Goal: Transaction & Acquisition: Book appointment/travel/reservation

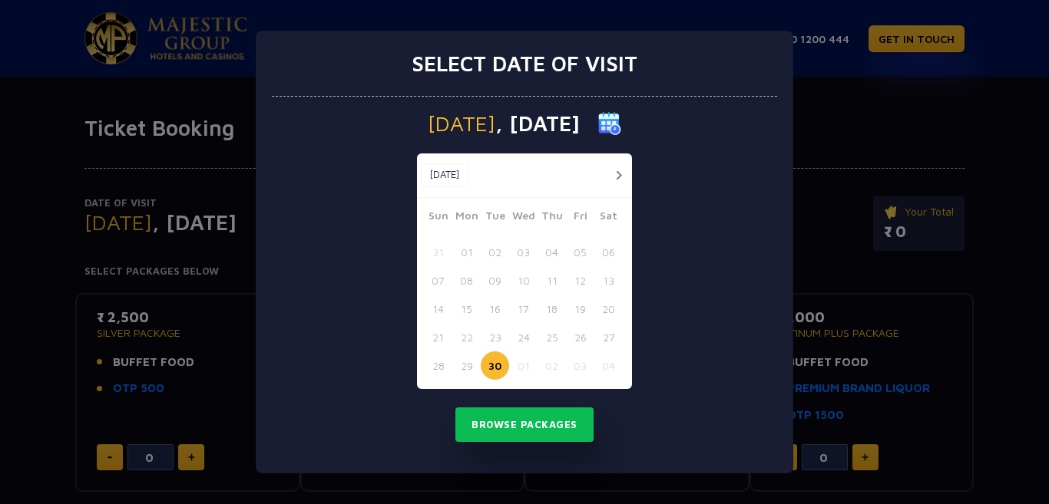
click at [610, 179] on button "button" at bounding box center [618, 175] width 19 height 19
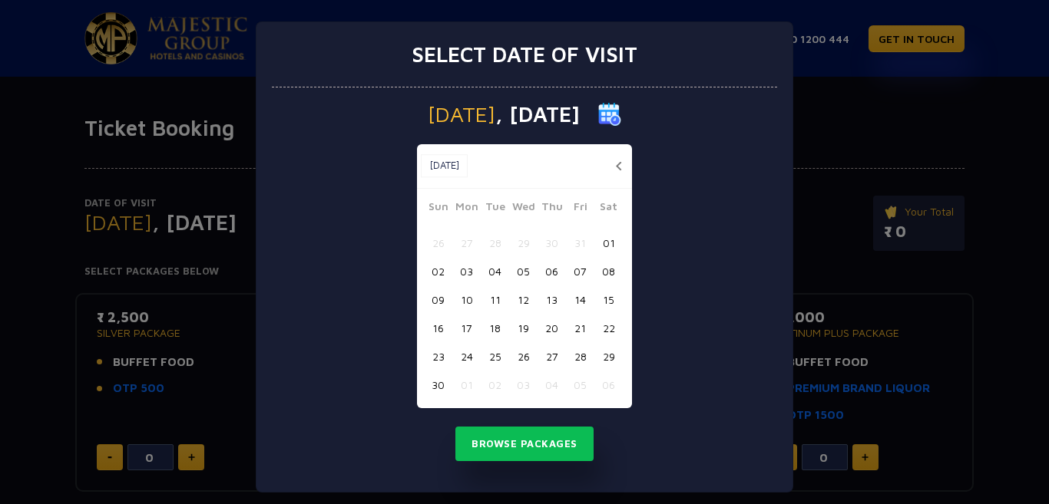
click at [612, 170] on button "button" at bounding box center [618, 166] width 19 height 19
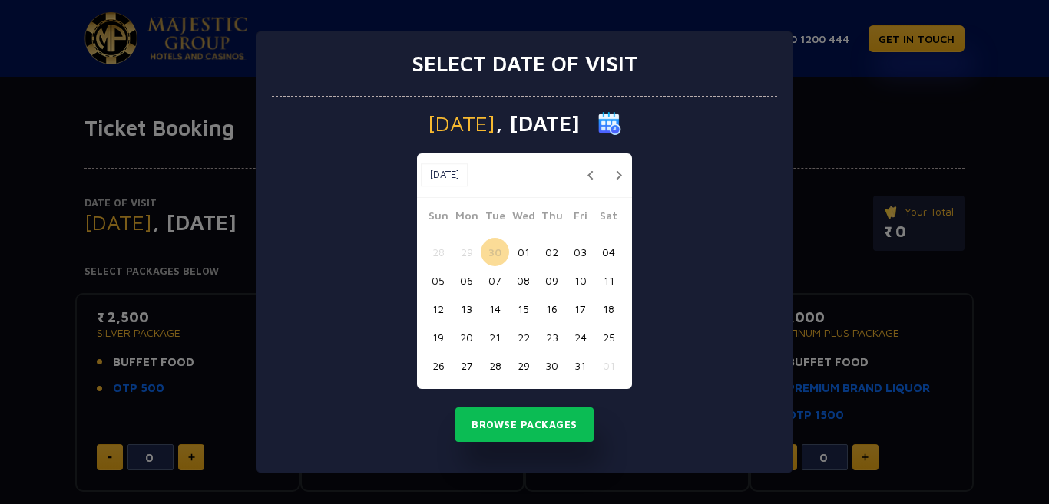
click at [625, 178] on button "button" at bounding box center [618, 175] width 19 height 19
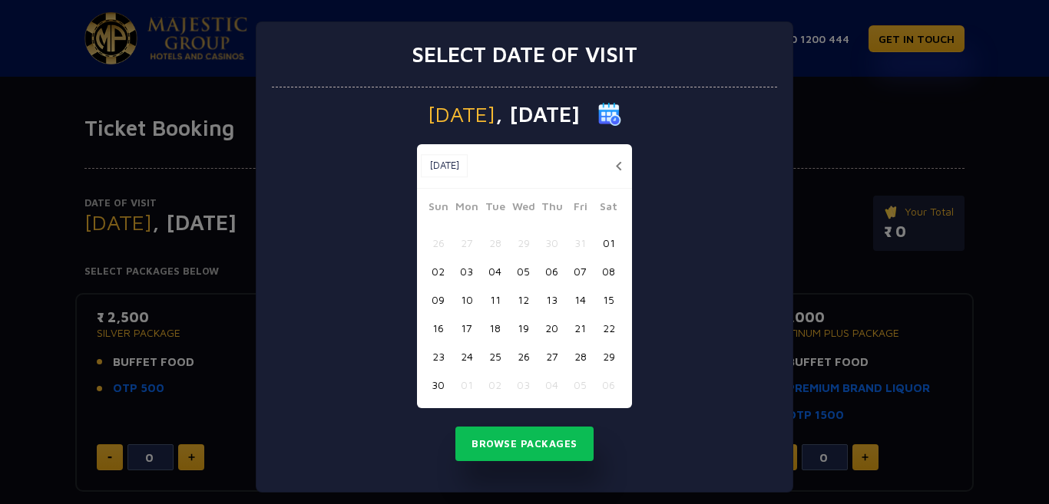
click at [509, 323] on button "19" at bounding box center [523, 328] width 28 height 28
click at [530, 436] on button "Browse Packages" at bounding box center [524, 444] width 138 height 35
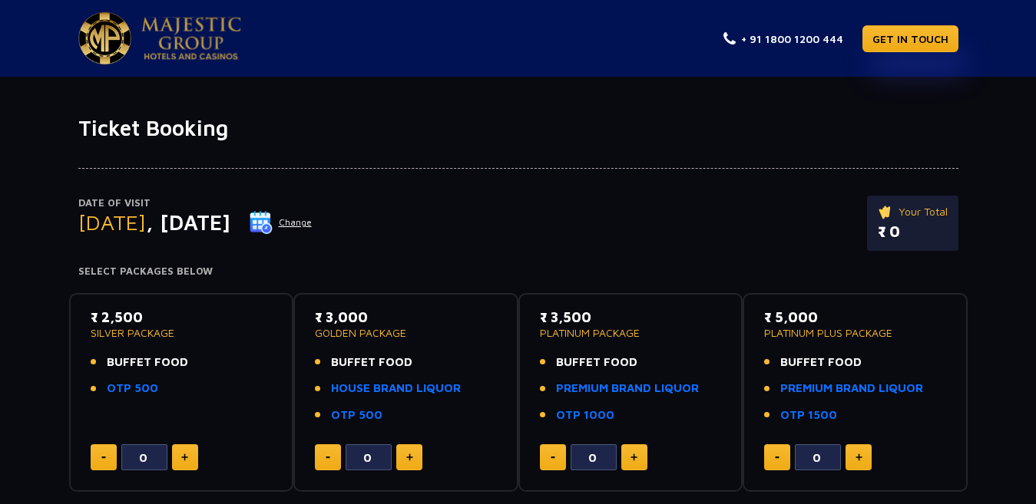
click at [408, 455] on img at bounding box center [409, 458] width 7 height 8
click at [412, 452] on button at bounding box center [409, 458] width 26 height 26
type input "4"
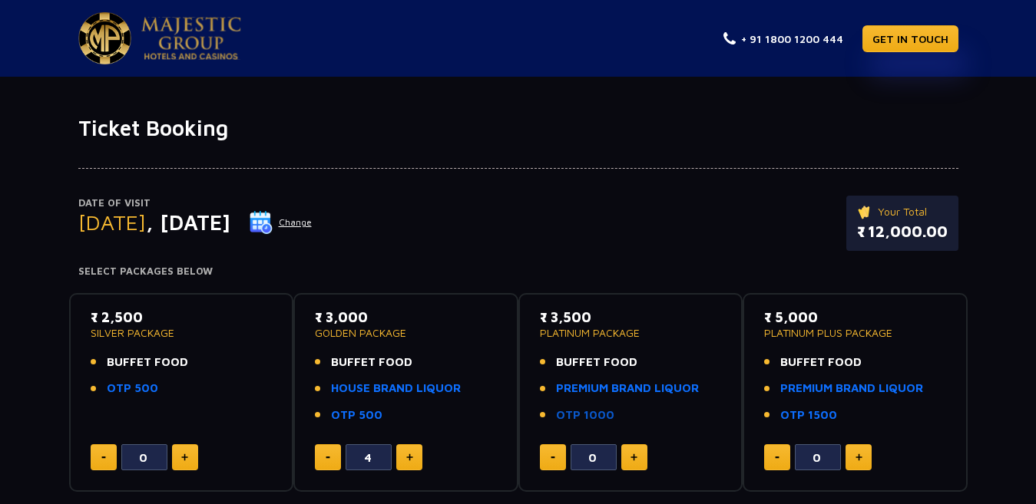
click at [600, 416] on link "OTP 1000" at bounding box center [585, 416] width 58 height 18
drag, startPoint x: 90, startPoint y: 346, endPoint x: 167, endPoint y: 379, distance: 83.6
click at [167, 379] on div "₹ 2,500 SILVER PACKAGE BUFFET FOOD OTP 500" at bounding box center [182, 357] width 182 height 100
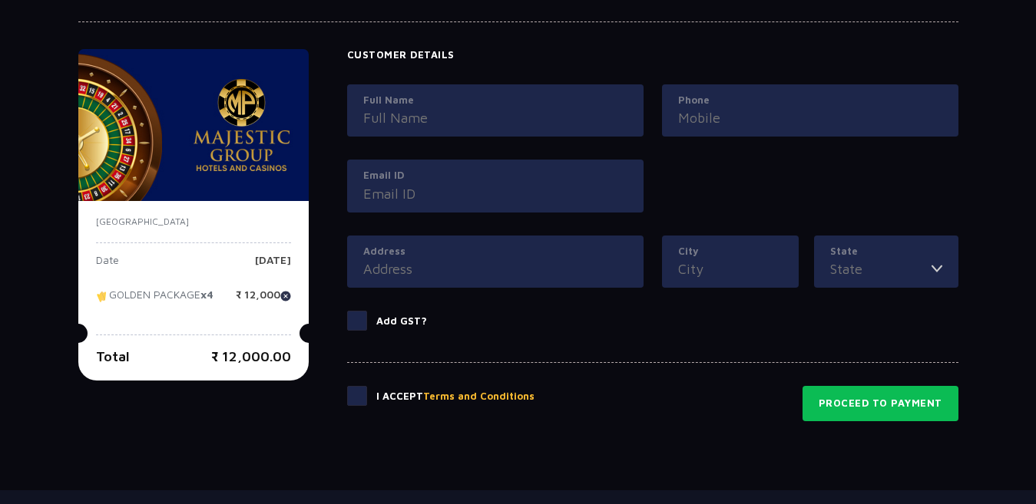
scroll to position [703, 0]
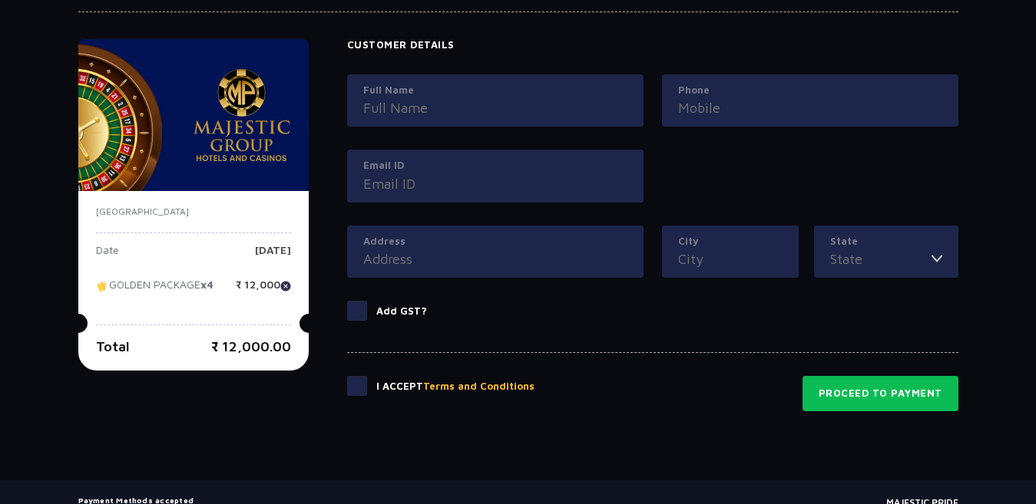
click at [577, 107] on input "Full Name" at bounding box center [495, 108] width 264 height 21
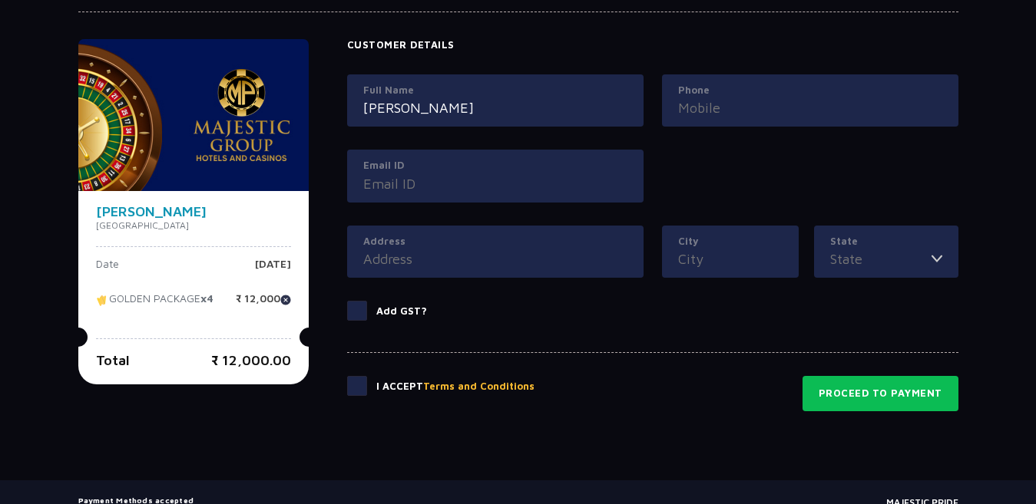
type input "[PERSON_NAME]"
click at [695, 101] on input "Phone" at bounding box center [810, 108] width 264 height 21
type input "oc"
click at [481, 85] on label "Full Name" at bounding box center [495, 90] width 264 height 15
click at [481, 98] on input "[PERSON_NAME]" at bounding box center [495, 108] width 264 height 21
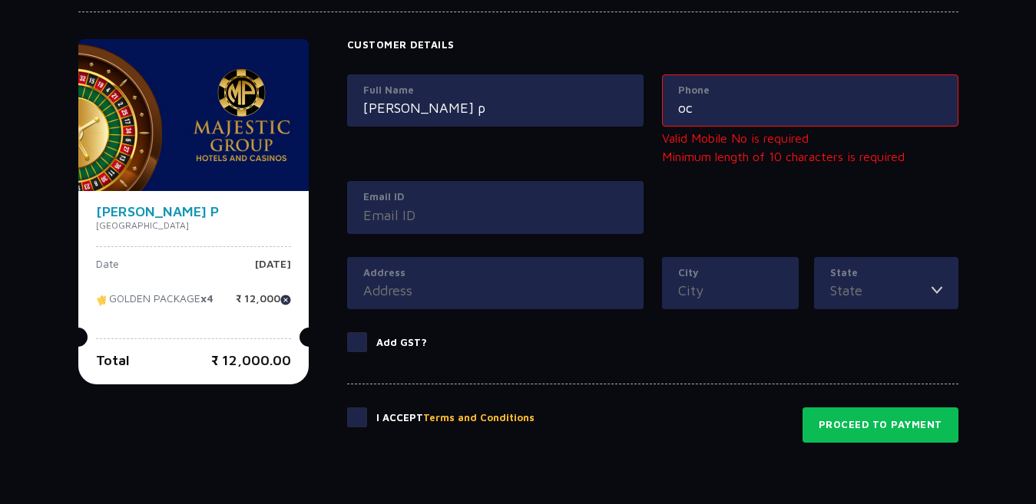
click at [452, 102] on input "[PERSON_NAME] p" at bounding box center [495, 108] width 264 height 21
click at [727, 103] on input "oc" at bounding box center [810, 108] width 264 height 21
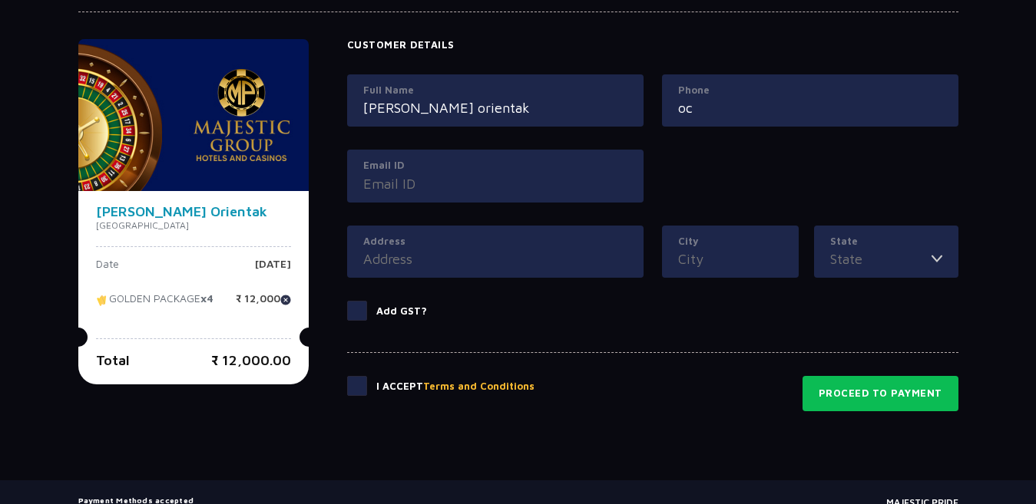
click at [478, 111] on input "[PERSON_NAME] orientak" at bounding box center [495, 108] width 264 height 21
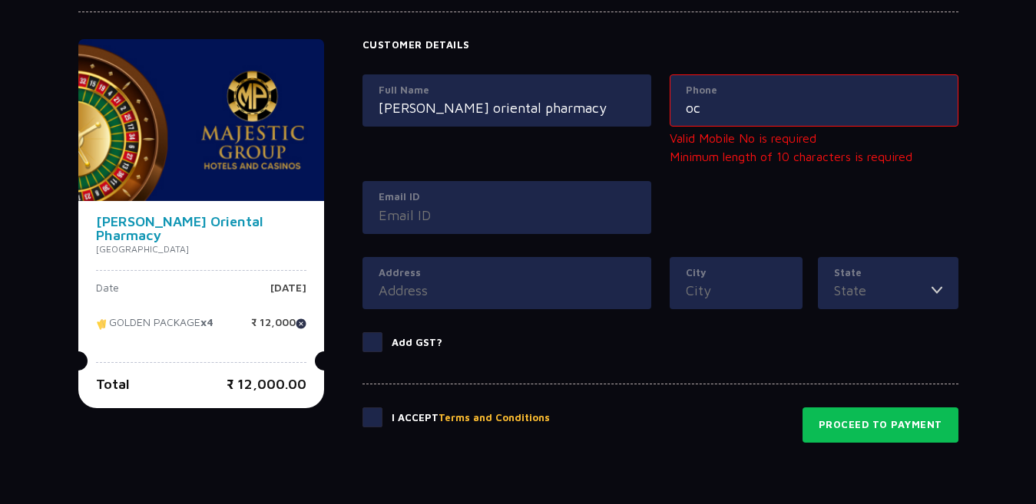
type input "[PERSON_NAME] oriental pharmacy"
click at [765, 102] on input "oc" at bounding box center [814, 108] width 256 height 21
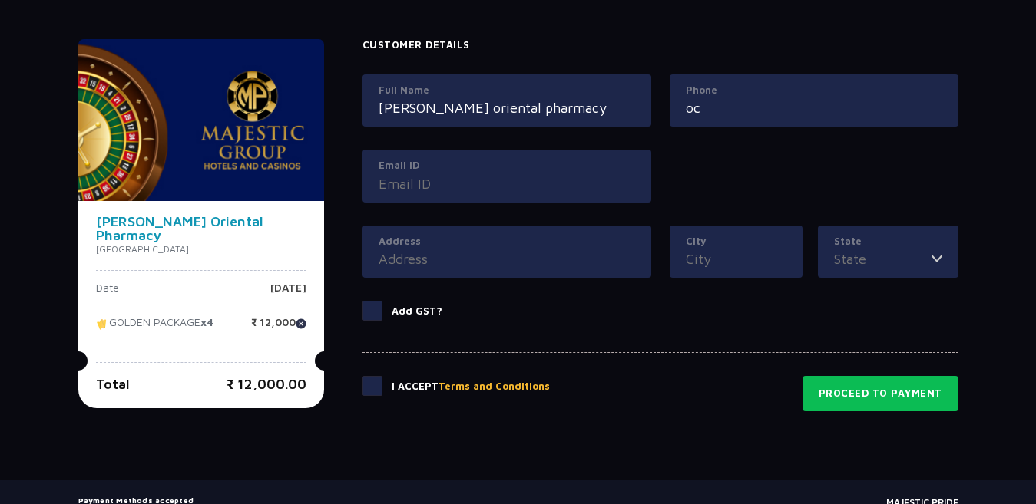
type input "o"
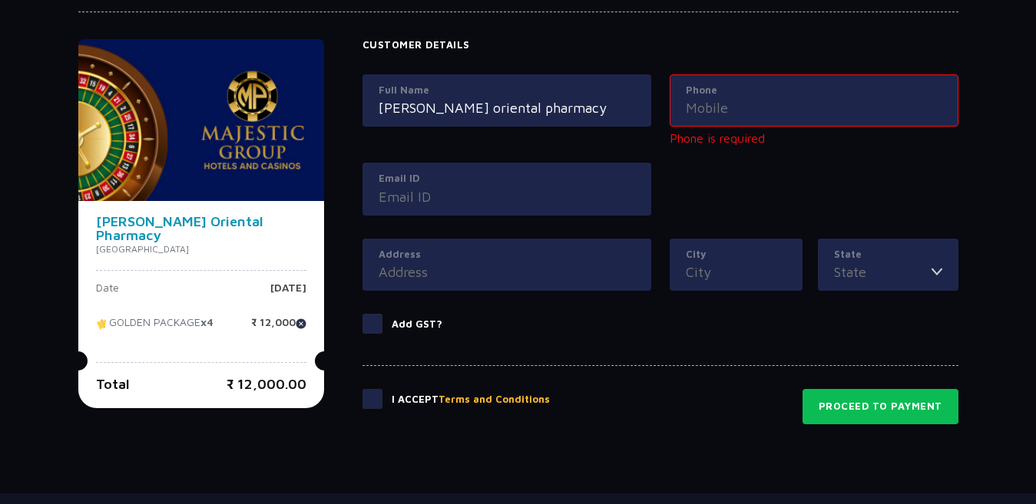
click at [695, 265] on input "City" at bounding box center [736, 272] width 101 height 21
click at [911, 265] on input "State" at bounding box center [883, 272] width 98 height 21
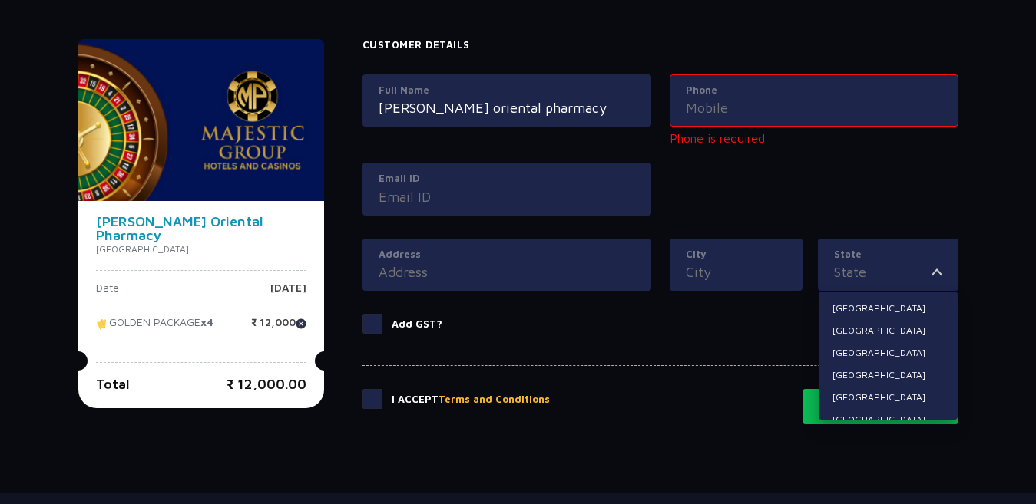
click at [765, 113] on input "Phone" at bounding box center [814, 108] width 256 height 21
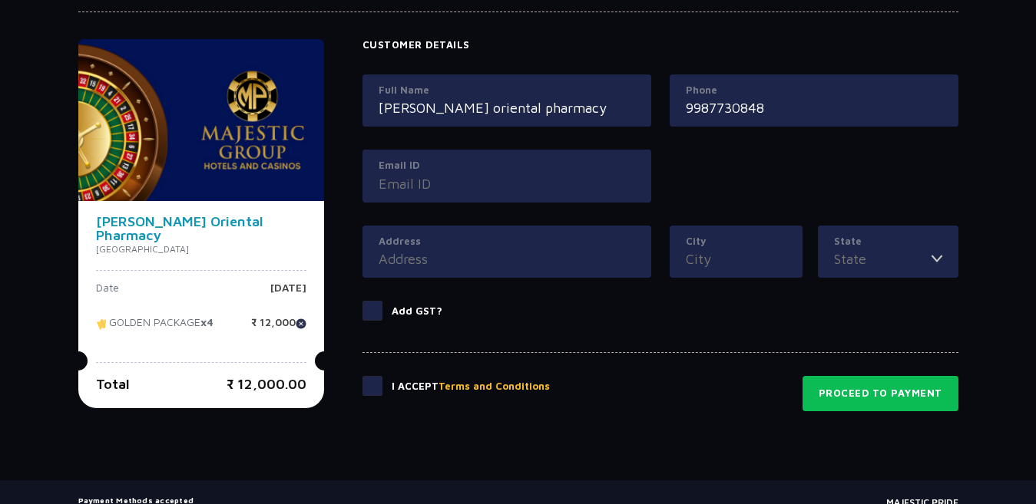
type input "9987730848"
click at [941, 249] on img at bounding box center [936, 259] width 11 height 21
click at [937, 264] on img at bounding box center [936, 259] width 11 height 21
click at [934, 255] on img at bounding box center [936, 259] width 11 height 21
click at [863, 248] on label "State" at bounding box center [888, 241] width 108 height 15
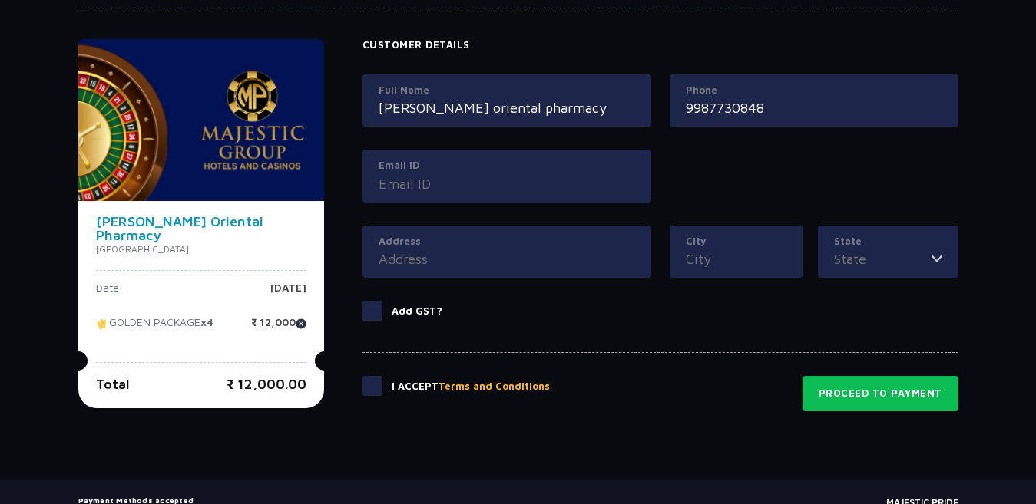
click at [863, 249] on input "State" at bounding box center [883, 259] width 98 height 21
click at [862, 304] on li "[GEOGRAPHIC_DATA]" at bounding box center [887, 296] width 139 height 20
type input "[GEOGRAPHIC_DATA]"
click at [728, 240] on label "City" at bounding box center [736, 241] width 101 height 15
click at [728, 249] on input "City" at bounding box center [736, 259] width 101 height 21
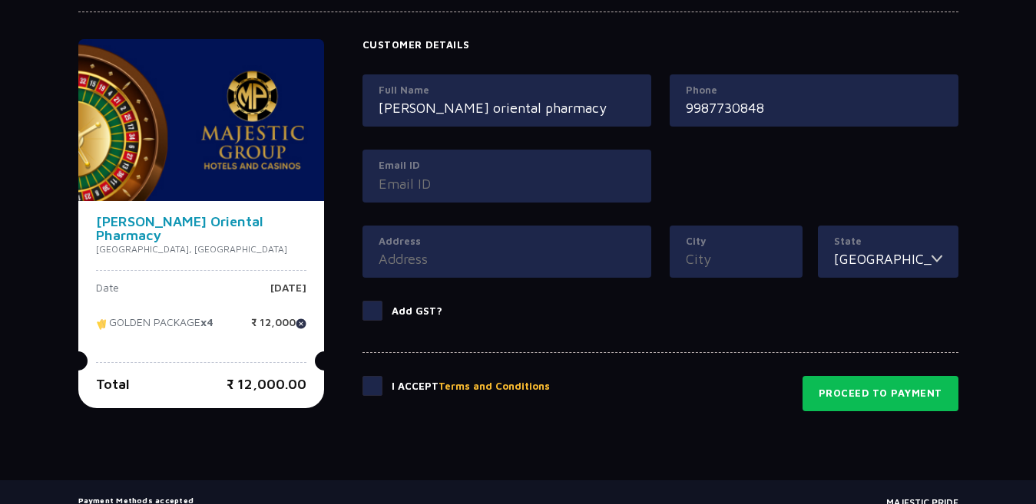
click at [726, 259] on input "City" at bounding box center [736, 259] width 101 height 21
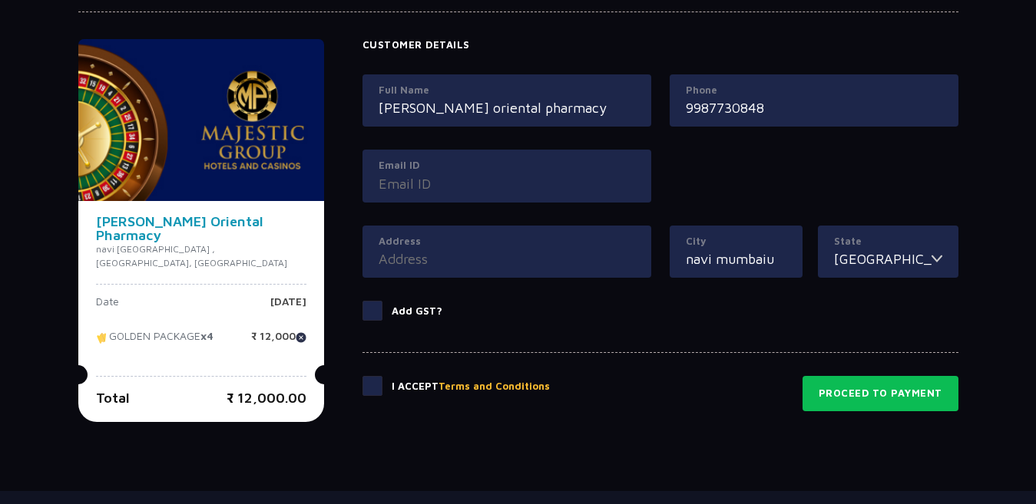
type input "navi mumbaiu"
click at [448, 197] on div "Email ID" at bounding box center [506, 176] width 289 height 53
click at [450, 242] on label "Address" at bounding box center [506, 241] width 256 height 15
click at [450, 249] on input "Address" at bounding box center [506, 259] width 256 height 21
click at [458, 278] on div "Address" at bounding box center [506, 252] width 289 height 53
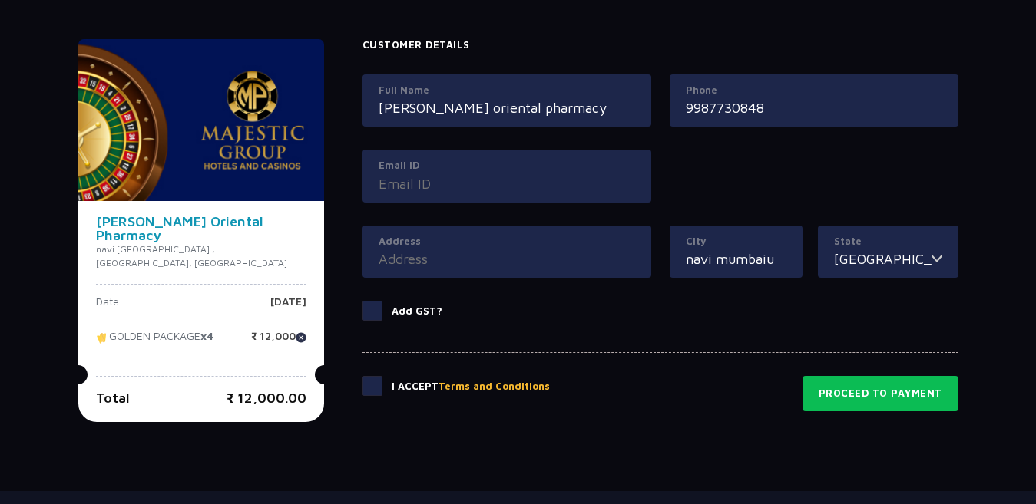
click at [473, 263] on input "Address" at bounding box center [506, 259] width 256 height 21
type input "ocp"
click at [851, 398] on button "Proceed to Payment" at bounding box center [880, 393] width 156 height 35
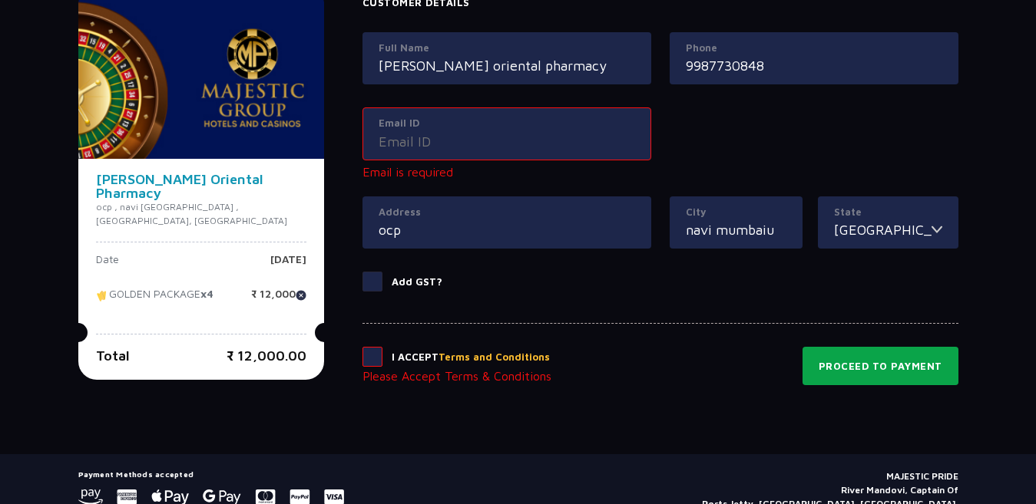
scroll to position [776, 0]
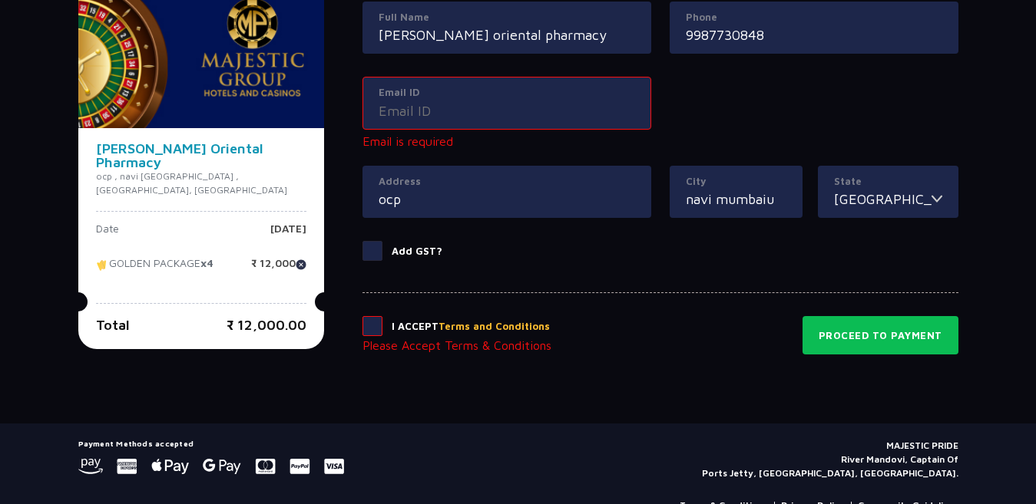
click at [362, 337] on p "Please Accept Terms & Conditions" at bounding box center [456, 345] width 189 height 18
click at [362, 323] on span at bounding box center [372, 326] width 20 height 20
click at [0, 0] on input "checkbox" at bounding box center [0, 0] width 0 height 0
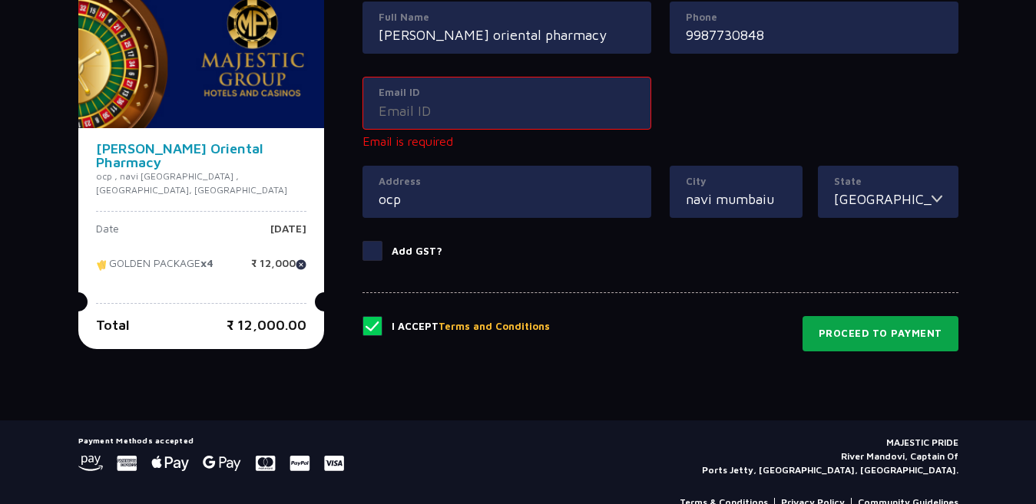
click at [906, 319] on button "Proceed to Payment" at bounding box center [880, 333] width 156 height 35
click at [888, 339] on button "Proceed to Payment" at bounding box center [880, 333] width 156 height 35
click at [510, 128] on div "Email ID" at bounding box center [506, 103] width 289 height 53
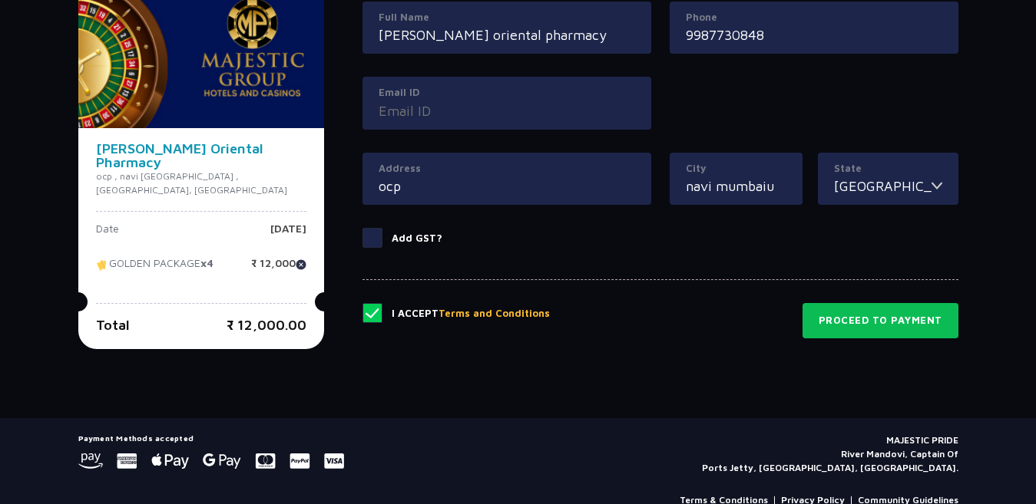
click at [509, 118] on input "Email ID" at bounding box center [506, 111] width 256 height 21
click at [362, 237] on div "Customer Details Full Name [PERSON_NAME] oriental pharmacy Phone [PHONE_NUMBER]…" at bounding box center [660, 116] width 596 height 300
click at [448, 120] on input "sanketrathod" at bounding box center [506, 111] width 256 height 21
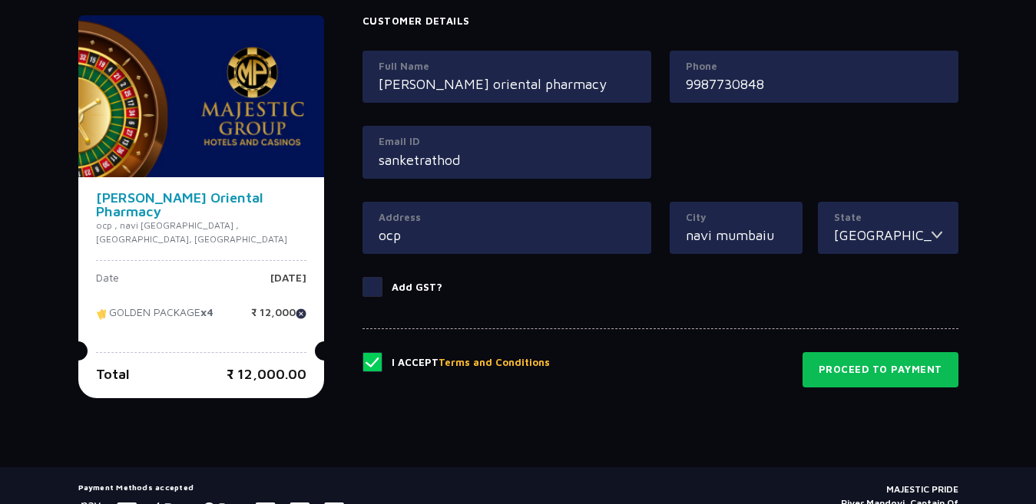
scroll to position [693, 0]
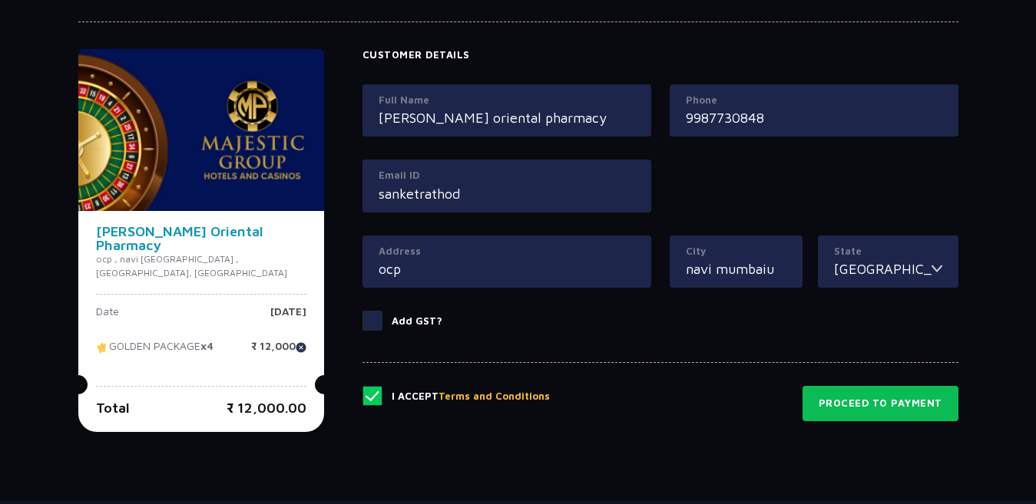
click at [485, 185] on input "sanketrathod" at bounding box center [506, 193] width 256 height 21
type input "sanketrathodhjfec453gfljg"
